Goal: Register for event/course

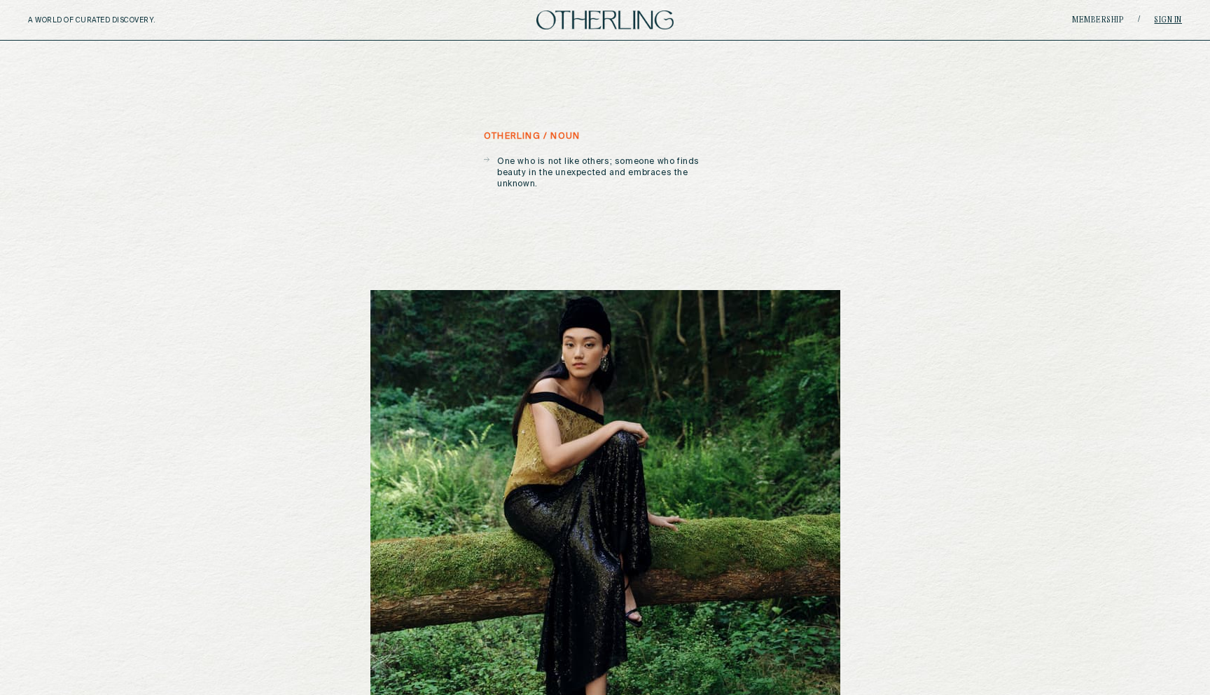
click at [1158, 18] on link "Sign in" at bounding box center [1168, 20] width 28 height 8
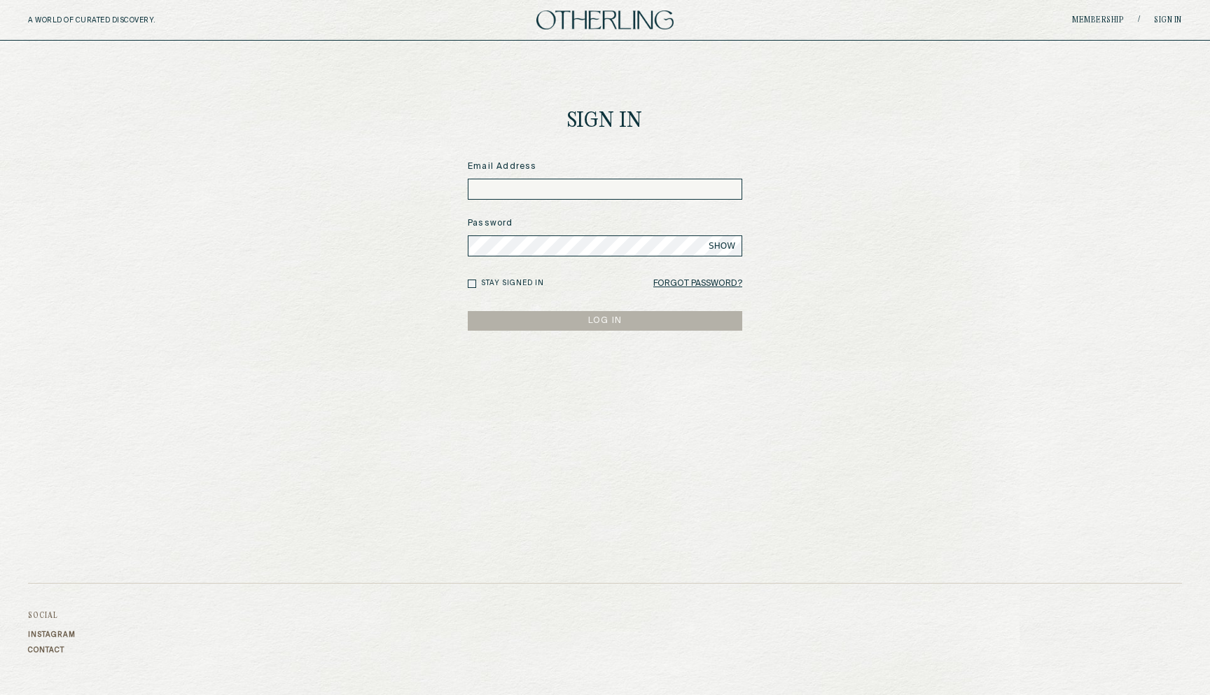
click at [570, 188] on input at bounding box center [605, 189] width 275 height 21
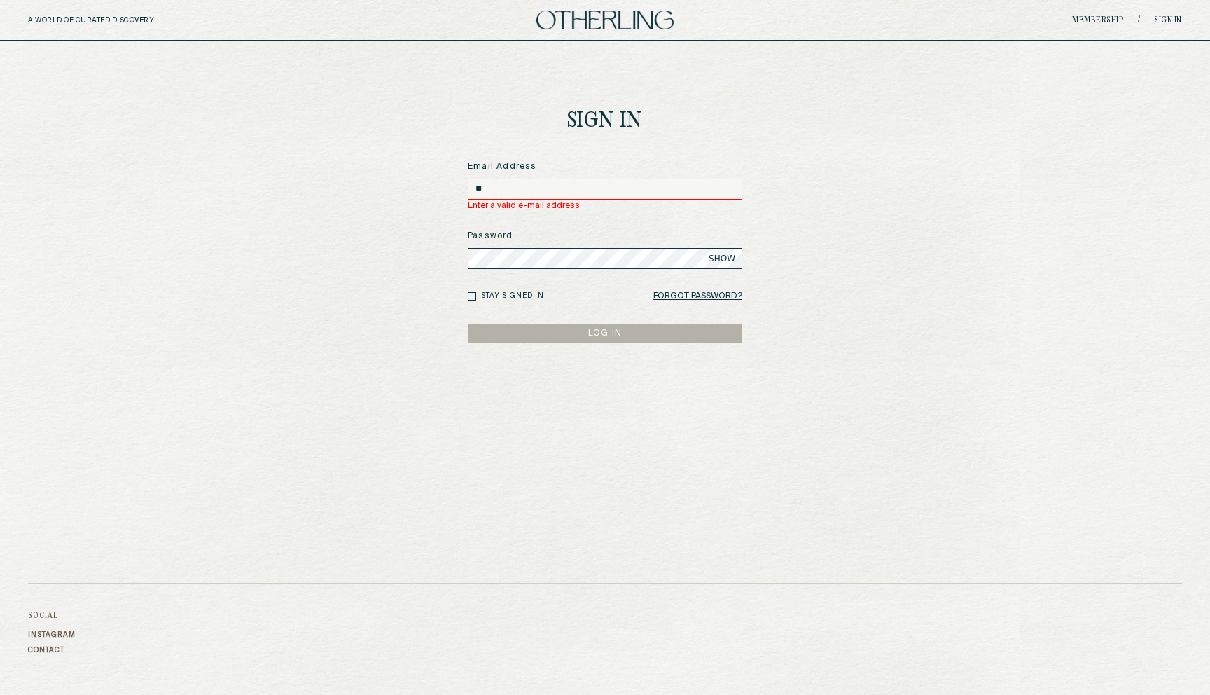
type input "*"
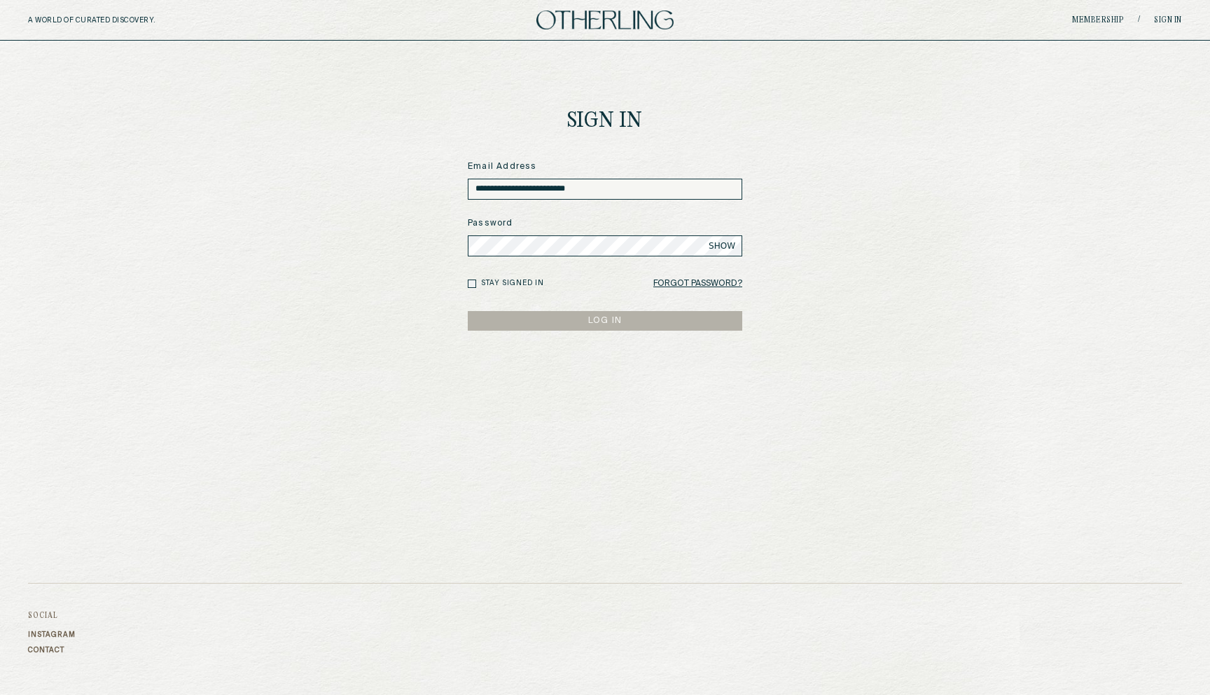
type input "**********"
click at [729, 247] on span "SHOW" at bounding box center [722, 245] width 27 height 11
click at [618, 331] on div "**********" at bounding box center [605, 270] width 297 height 458
click at [611, 327] on button "LOG IN" at bounding box center [605, 321] width 275 height 20
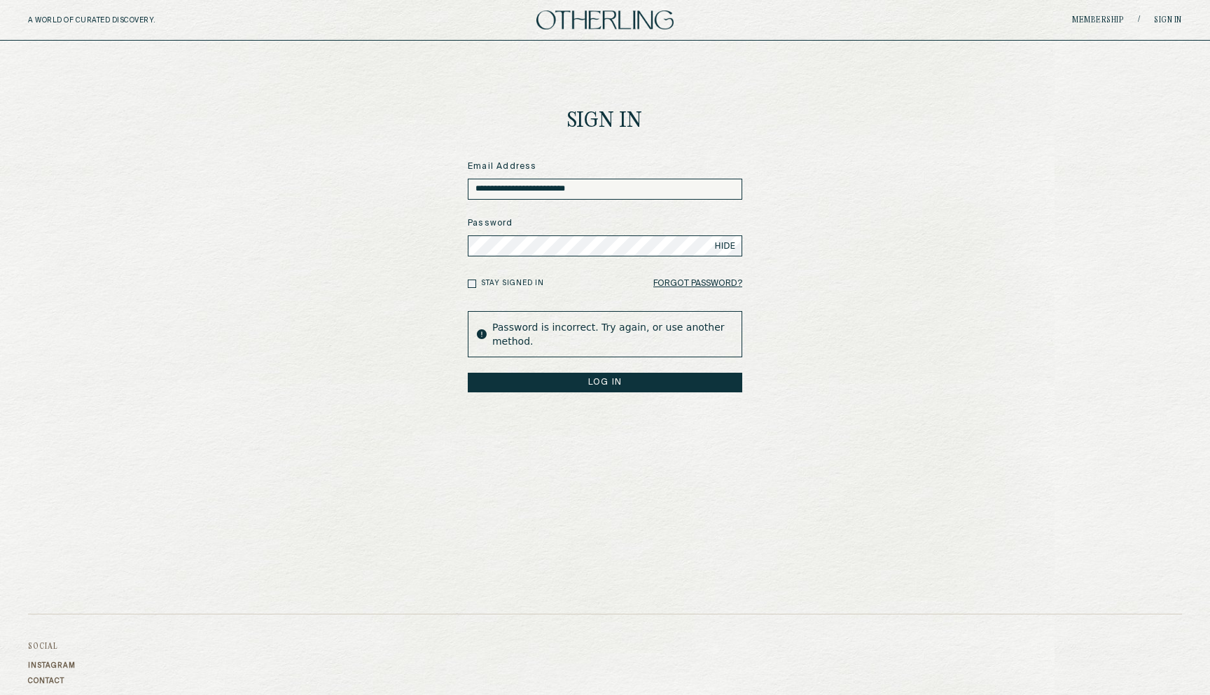
click at [468, 373] on button "LOG IN" at bounding box center [605, 383] width 275 height 20
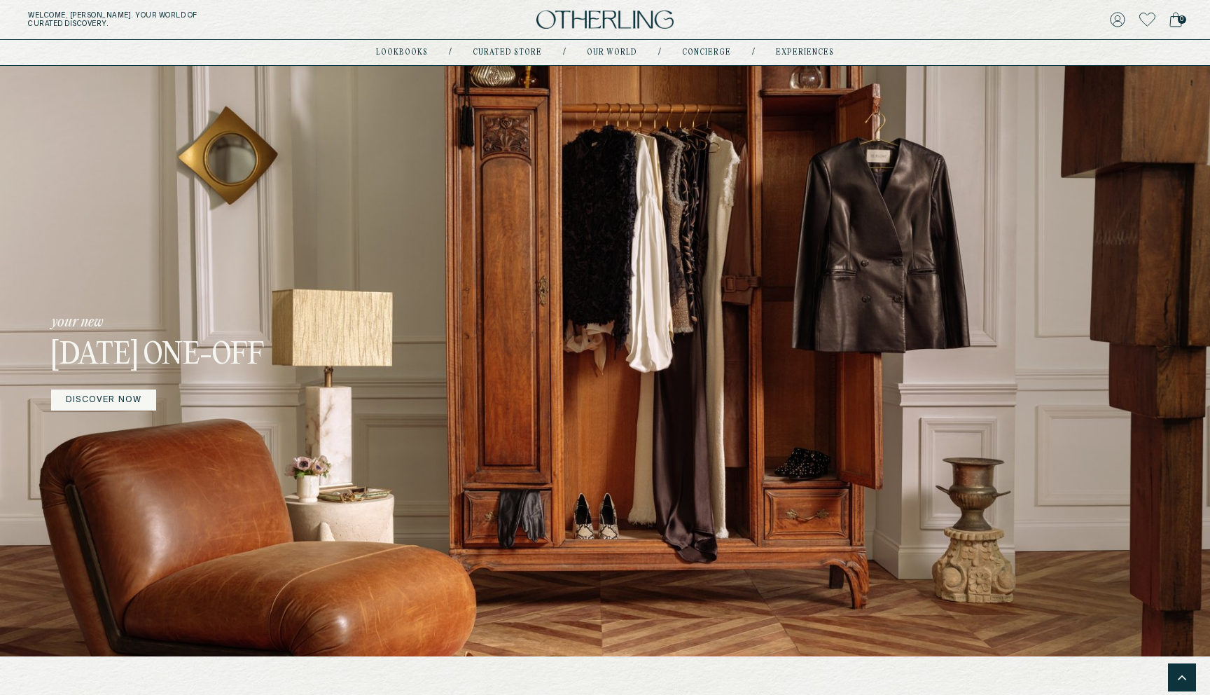
scroll to position [239, 0]
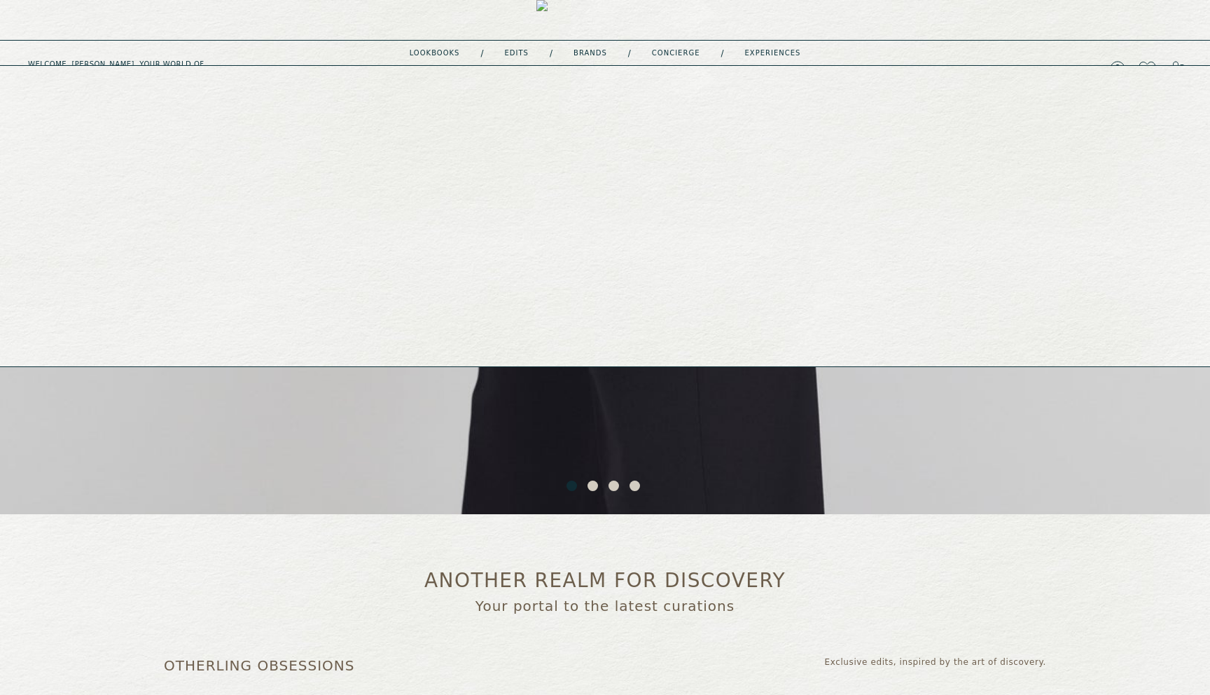
click at [763, 53] on link "experiences" at bounding box center [773, 53] width 56 height 7
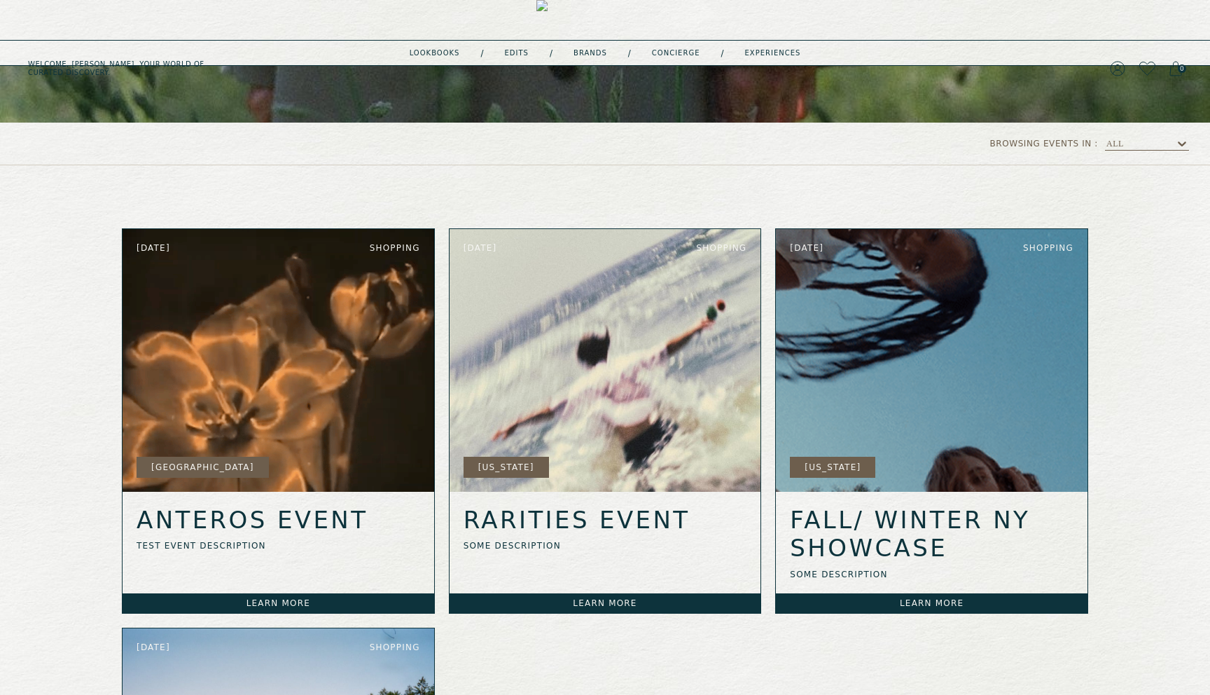
scroll to position [385, 0]
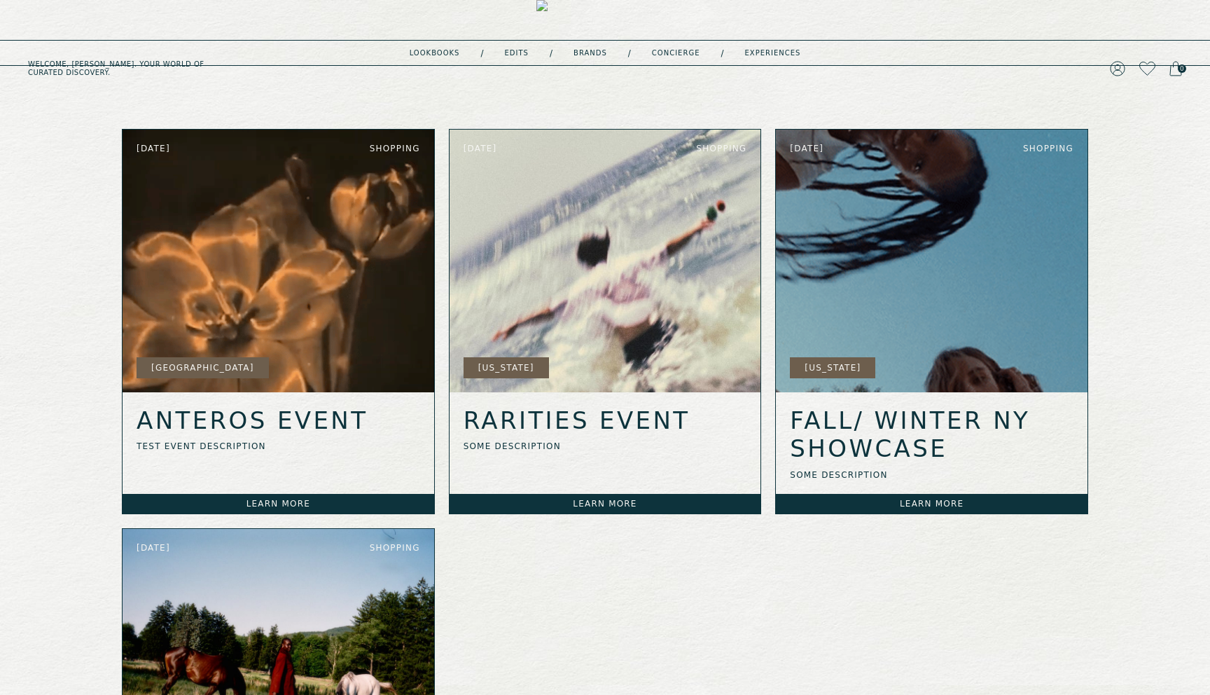
click at [312, 506] on link "Learn more" at bounding box center [279, 504] width 312 height 20
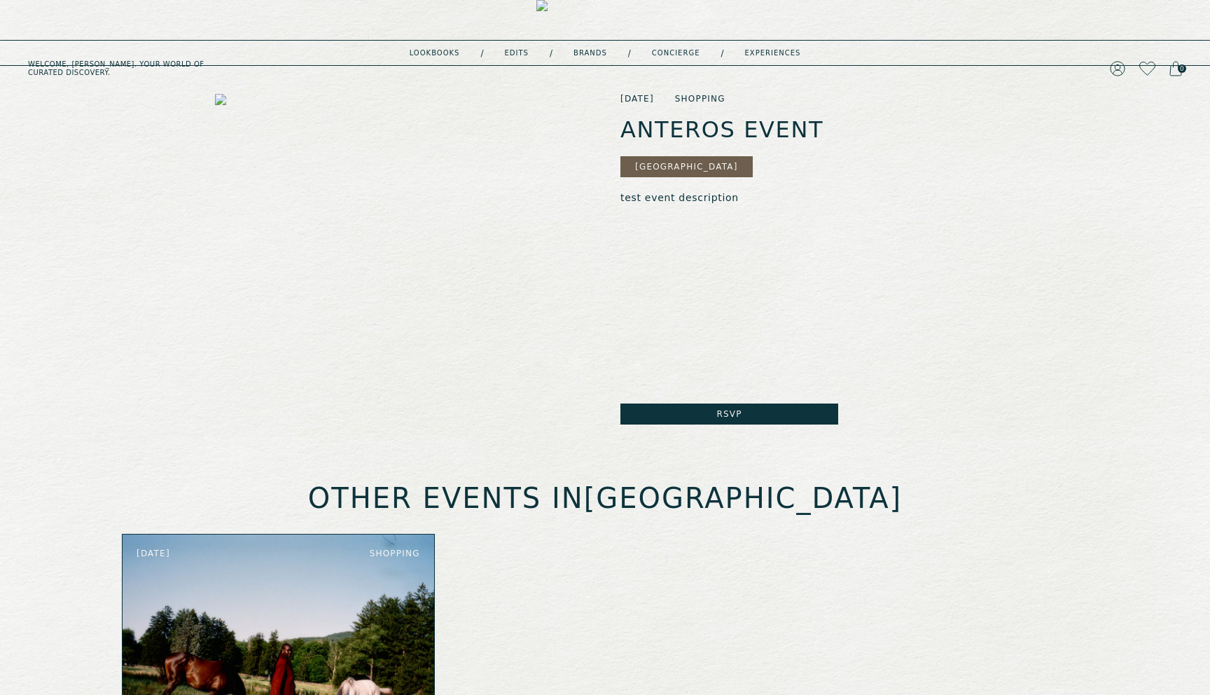
click at [703, 408] on button "Rsvp" at bounding box center [729, 413] width 218 height 21
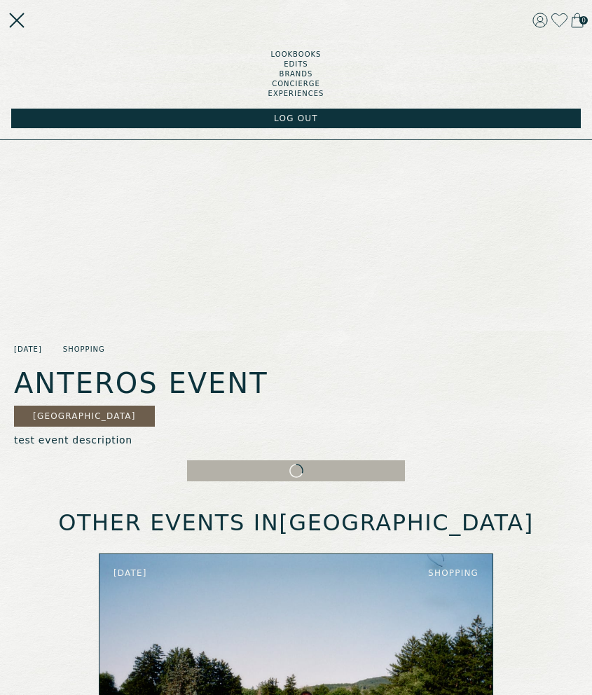
scroll to position [172, 0]
